Goal: Information Seeking & Learning: Learn about a topic

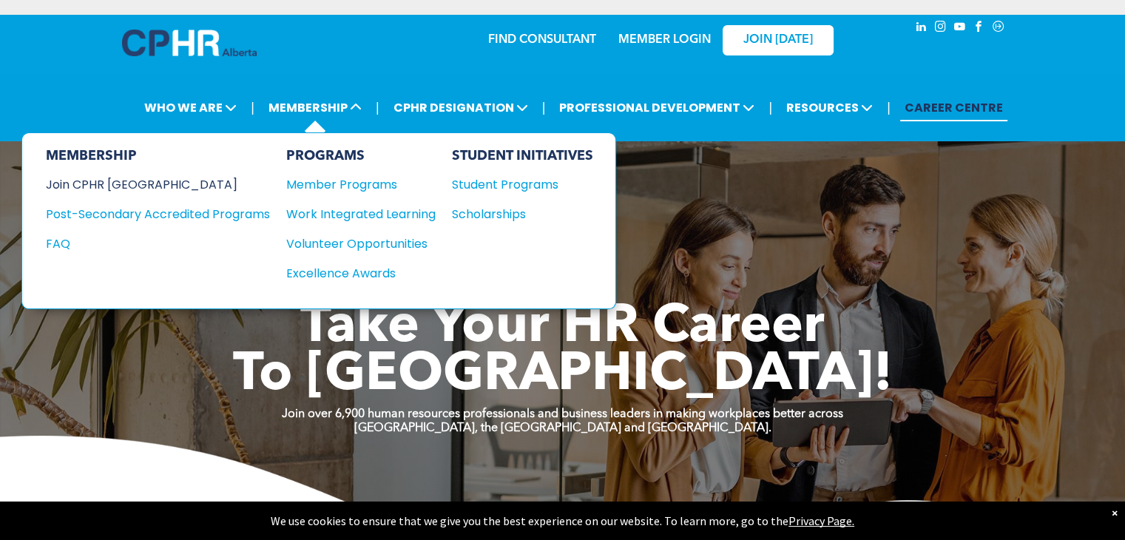
click at [130, 180] on div "Join CPHR [GEOGRAPHIC_DATA]" at bounding box center [147, 184] width 202 height 18
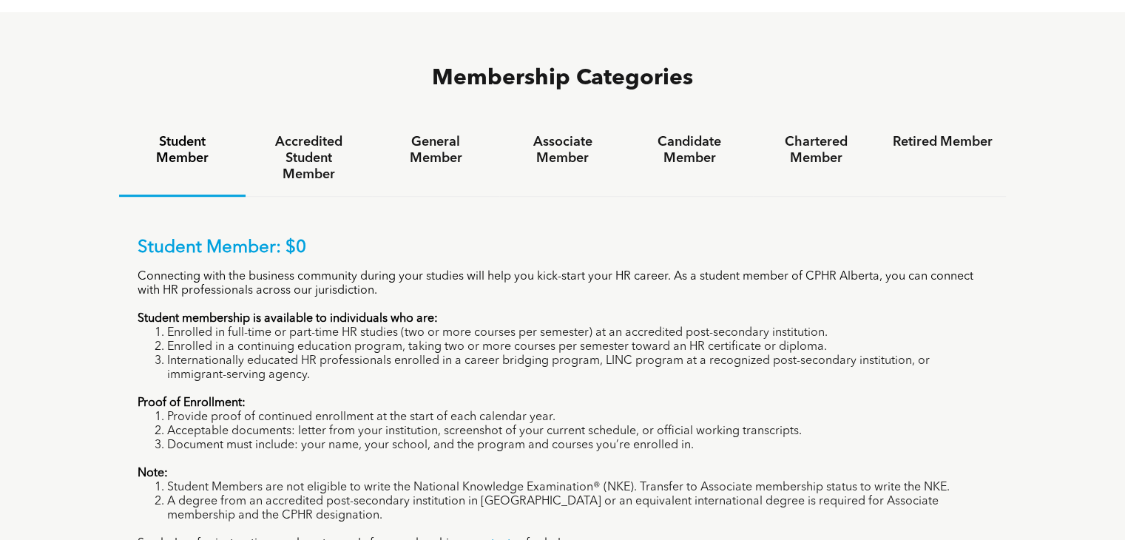
scroll to position [980, 0]
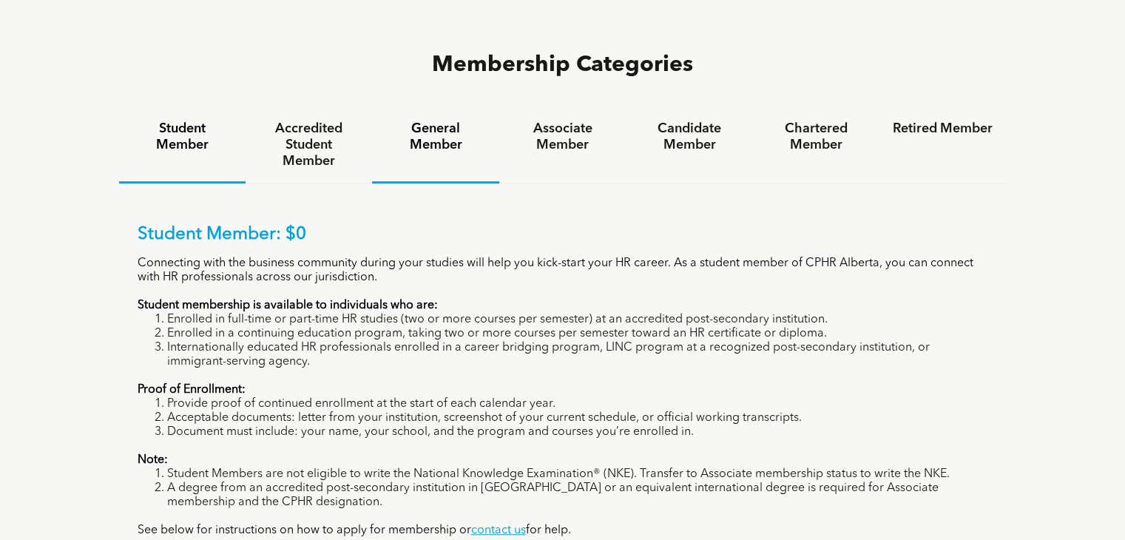
click at [435, 121] on h4 "General Member" at bounding box center [435, 137] width 100 height 33
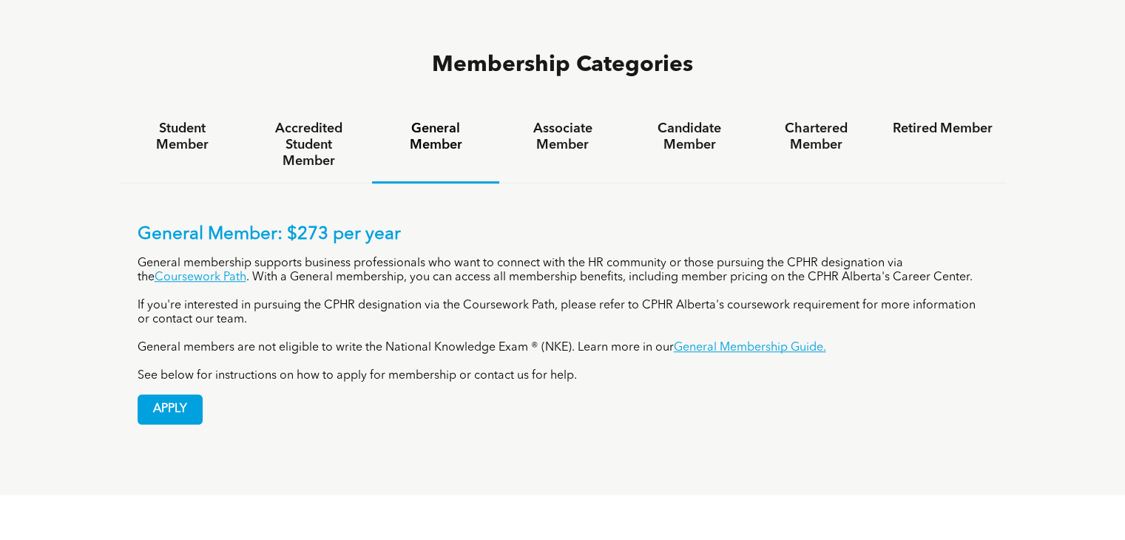
click at [1030, 56] on div "Membership Categories Student Member Accredited Student Member General Member A…" at bounding box center [562, 247] width 1125 height 496
click at [979, 121] on h4 "Retired Member" at bounding box center [943, 129] width 100 height 16
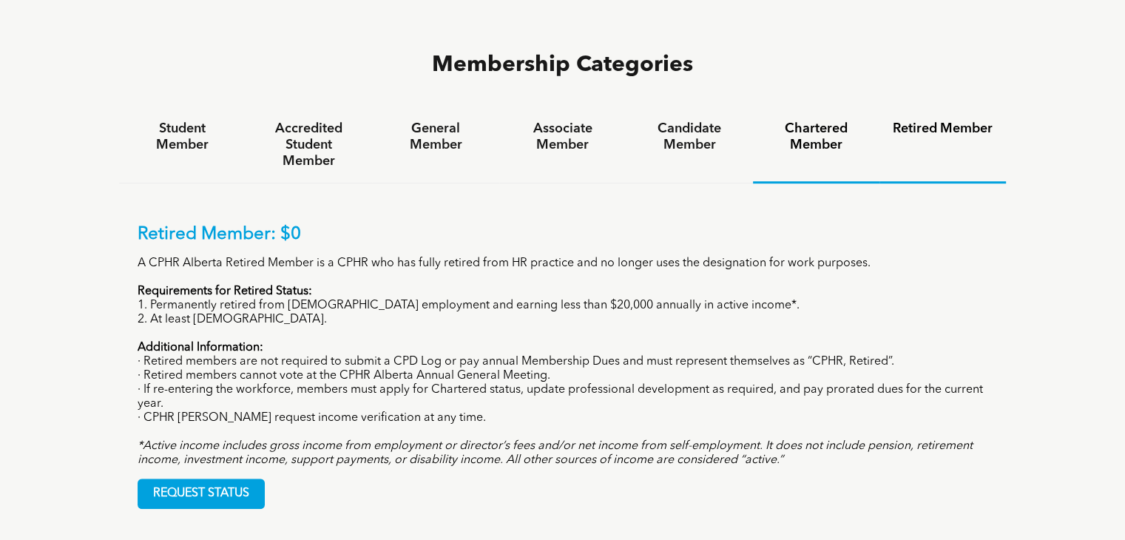
click at [824, 121] on h4 "Chartered Member" at bounding box center [816, 137] width 100 height 33
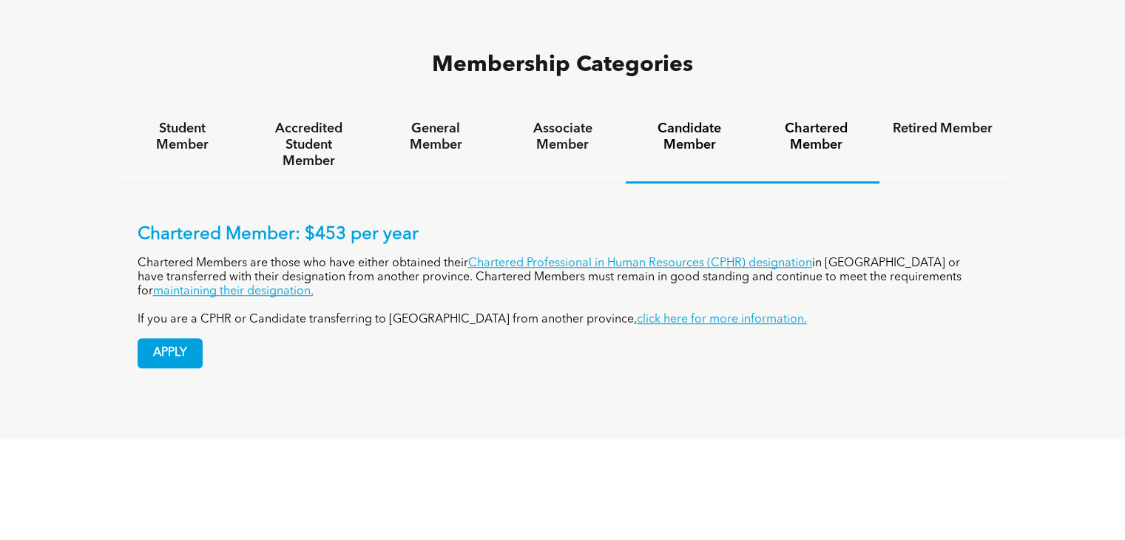
click at [686, 107] on div "Candidate Member" at bounding box center [689, 145] width 126 height 76
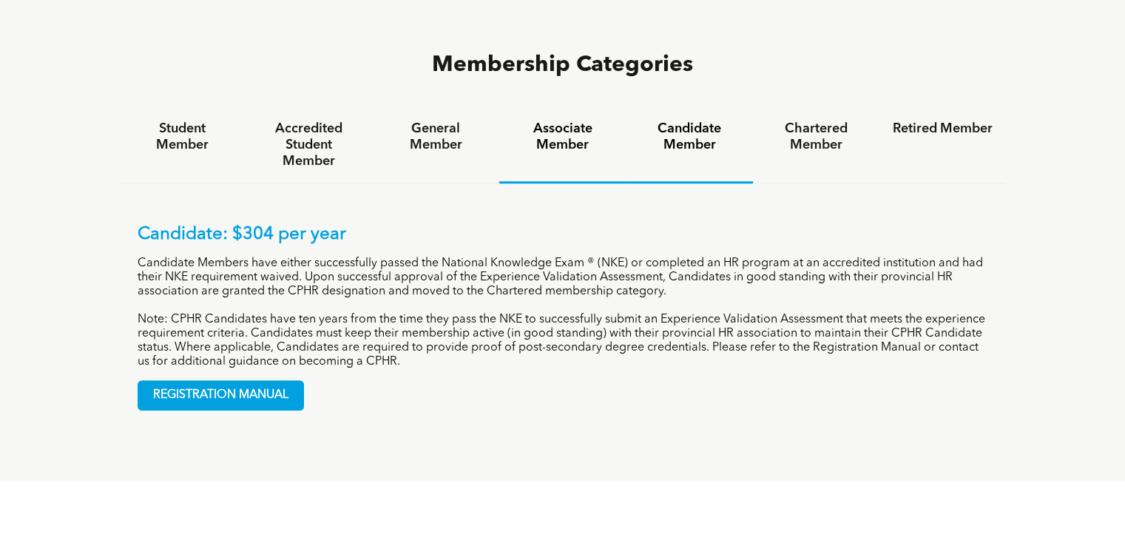
click at [544, 121] on h4 "Associate Member" at bounding box center [563, 137] width 100 height 33
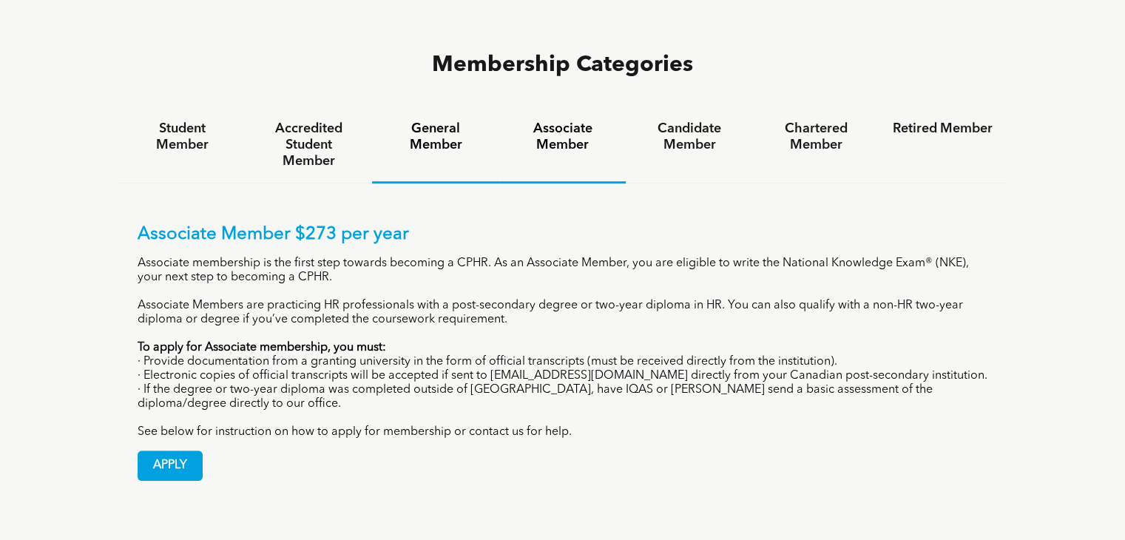
click at [390, 107] on div "General Member" at bounding box center [435, 145] width 126 height 76
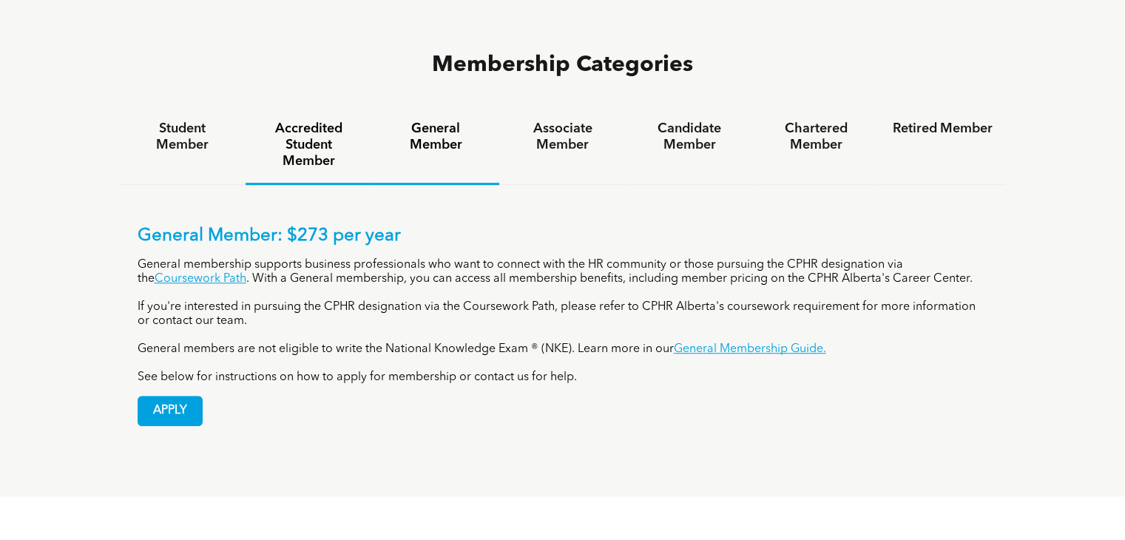
click at [280, 121] on h4 "Accredited Student Member" at bounding box center [309, 145] width 100 height 49
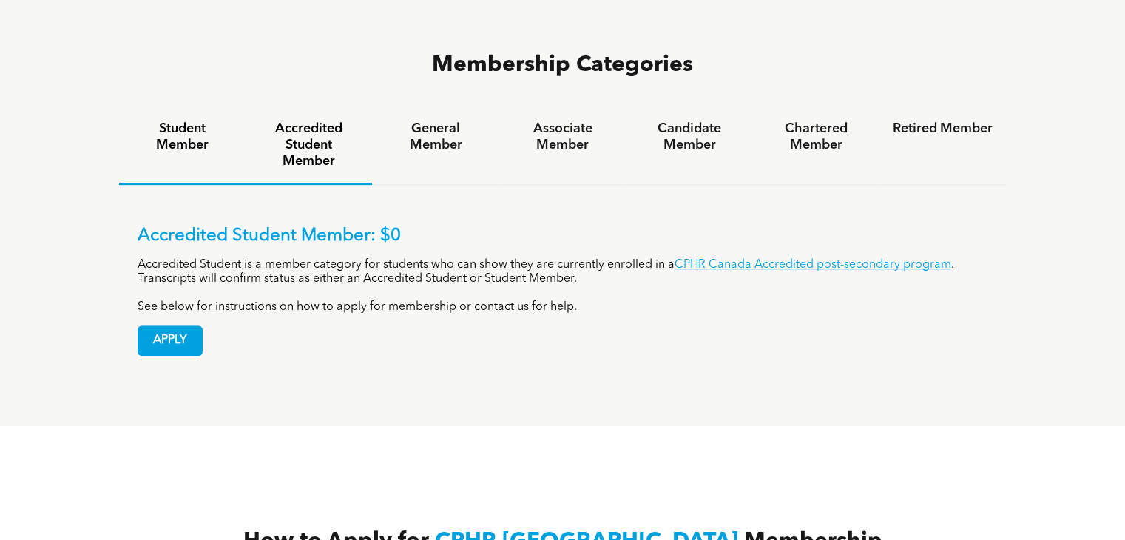
click at [178, 121] on h4 "Student Member" at bounding box center [182, 137] width 100 height 33
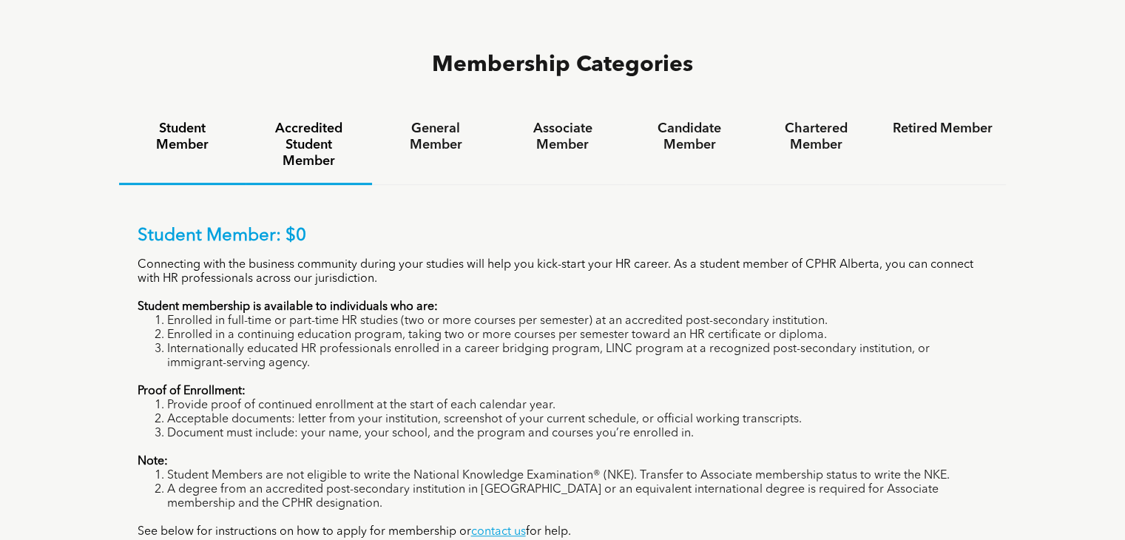
click at [317, 121] on h4 "Accredited Student Member" at bounding box center [309, 145] width 100 height 49
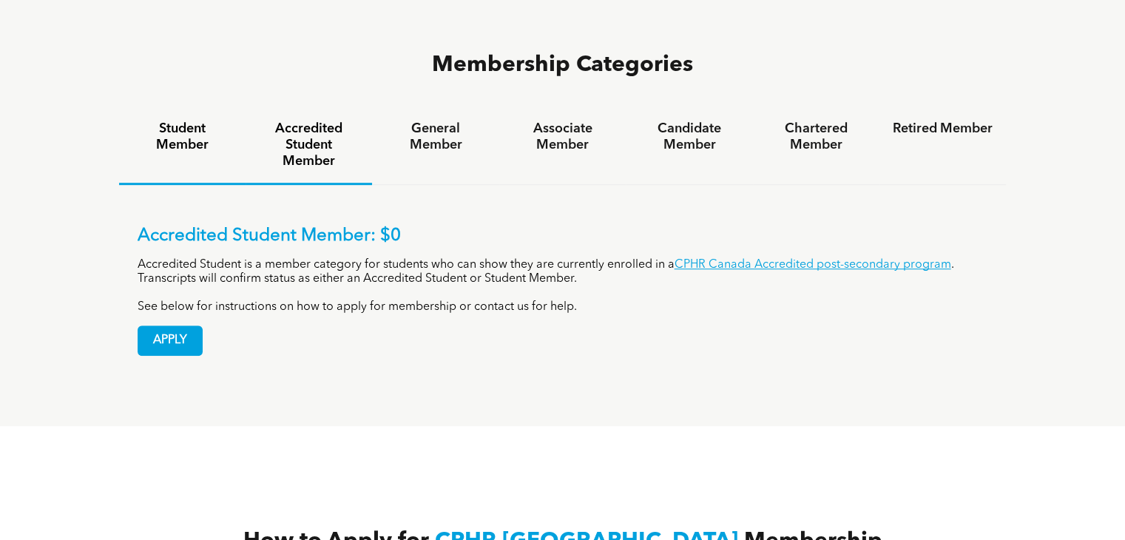
click at [186, 121] on h4 "Student Member" at bounding box center [182, 137] width 100 height 33
